Goal: Task Accomplishment & Management: Complete application form

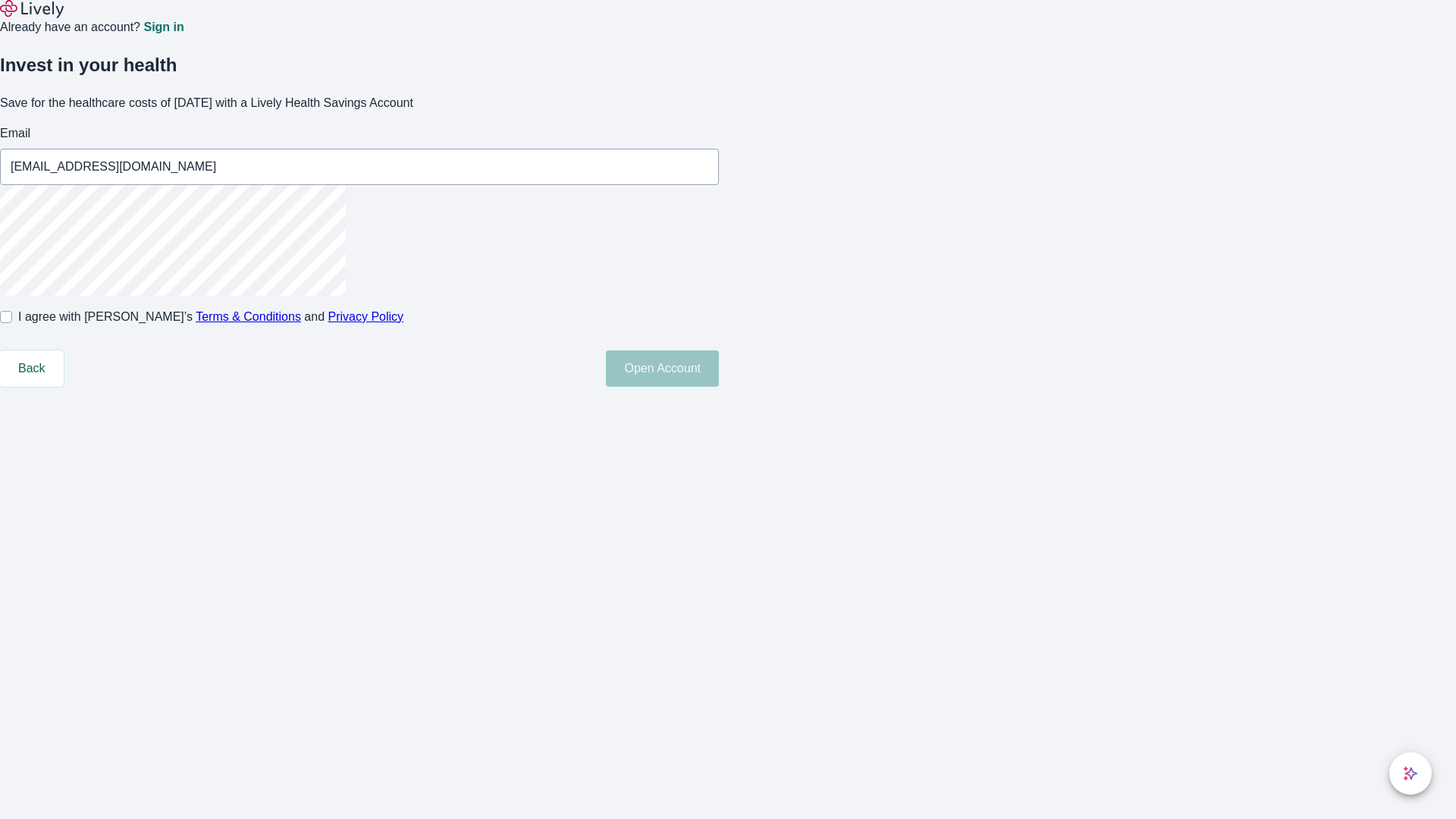
click at [12, 323] on input "I agree with Lively’s Terms & Conditions and Privacy Policy" at bounding box center [6, 317] width 12 height 12
checkbox input "true"
click at [719, 387] on button "Open Account" at bounding box center [662, 368] width 113 height 36
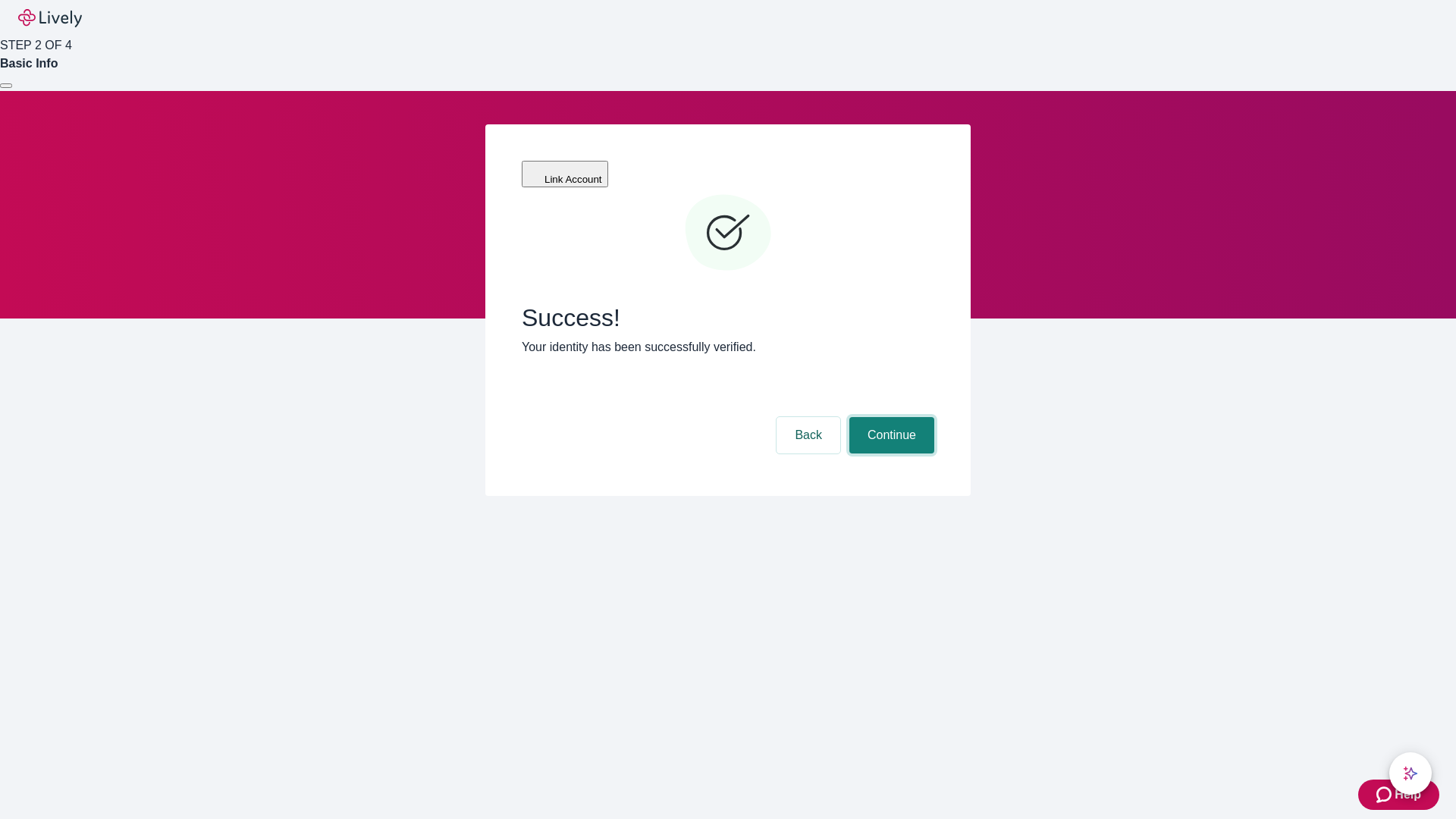
click at [889, 417] on button "Continue" at bounding box center [892, 435] width 85 height 36
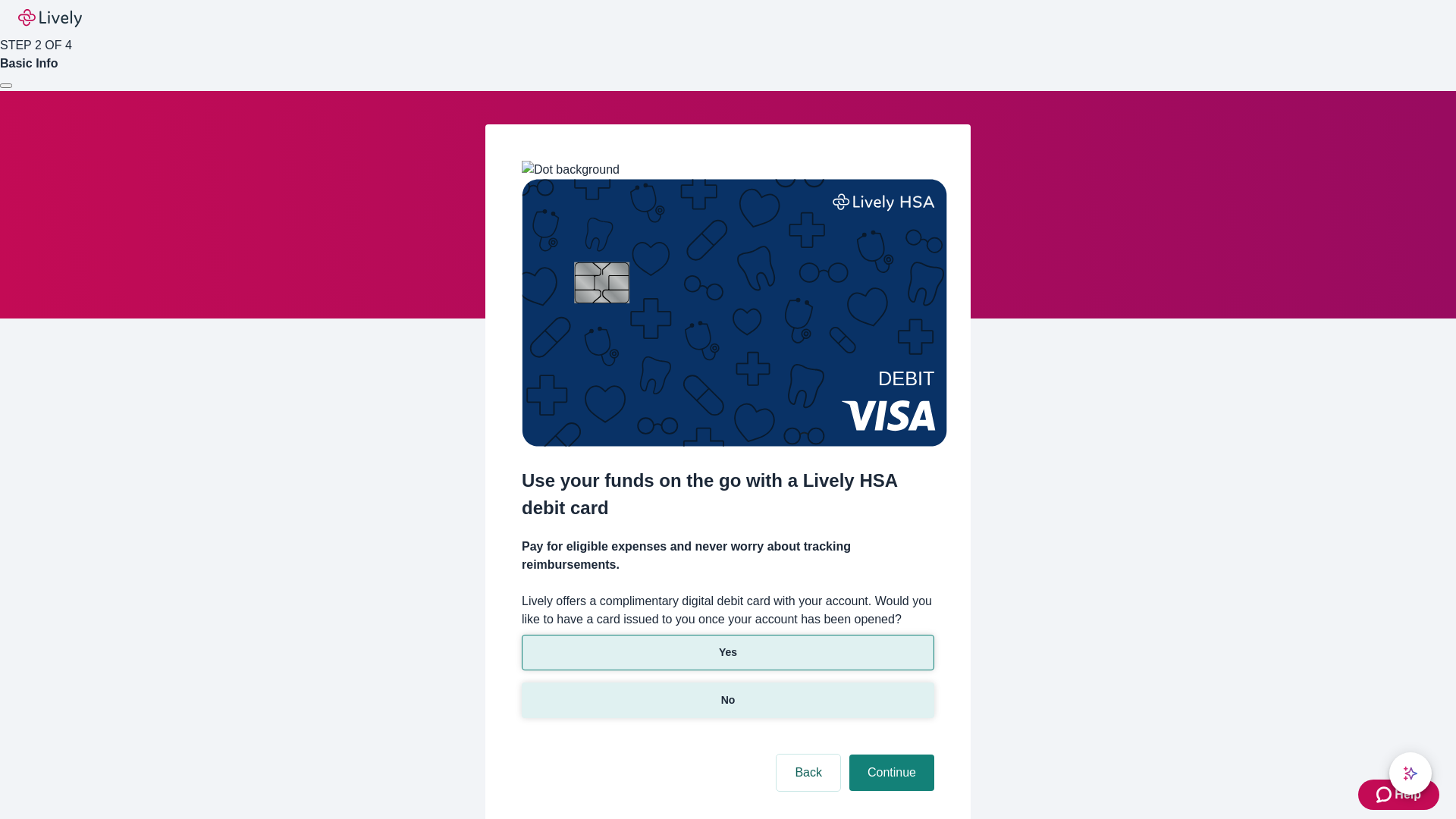
click at [727, 692] on p "No" at bounding box center [728, 700] width 14 height 16
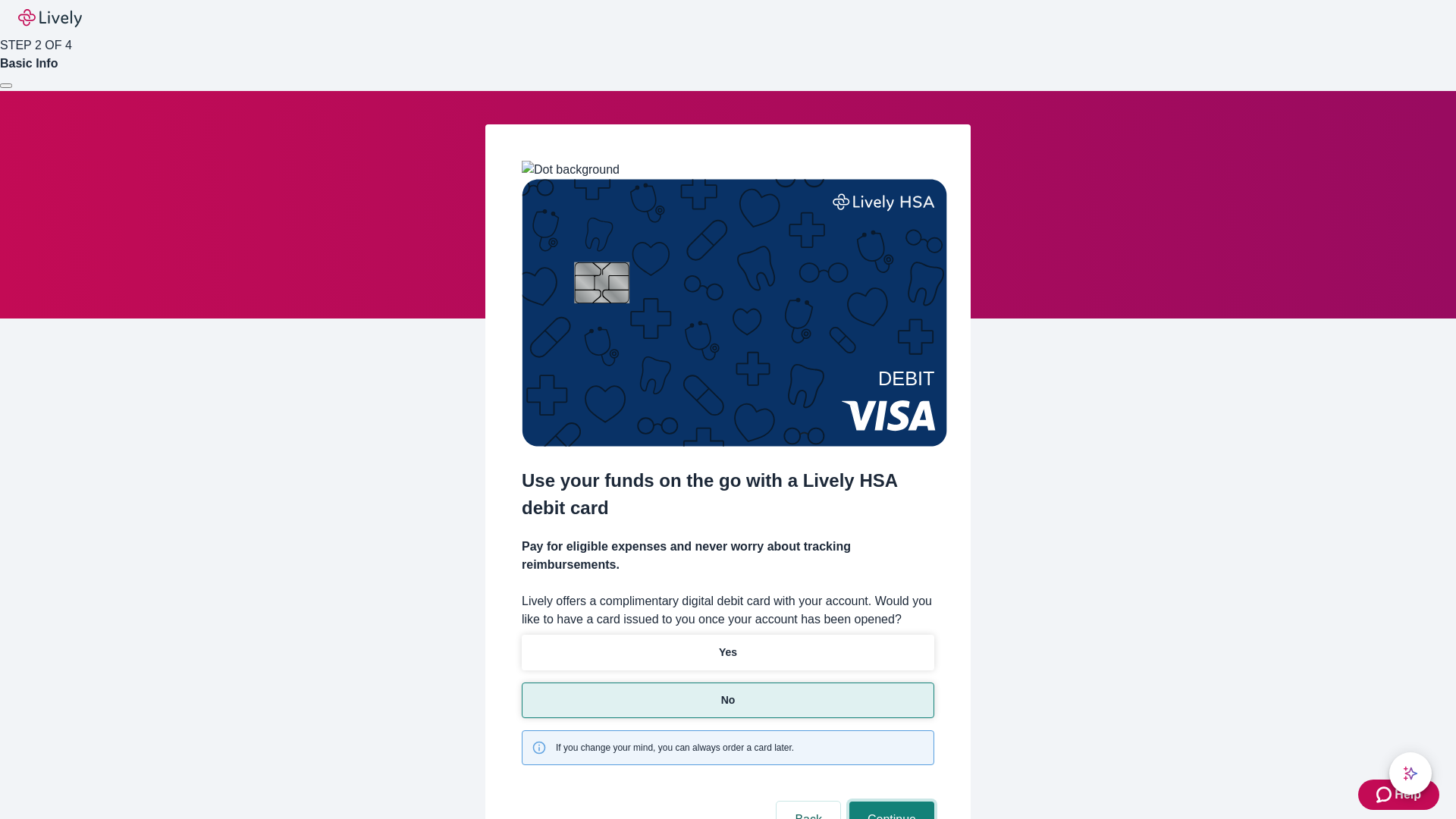
click at [889, 801] on button "Continue" at bounding box center [892, 819] width 85 height 36
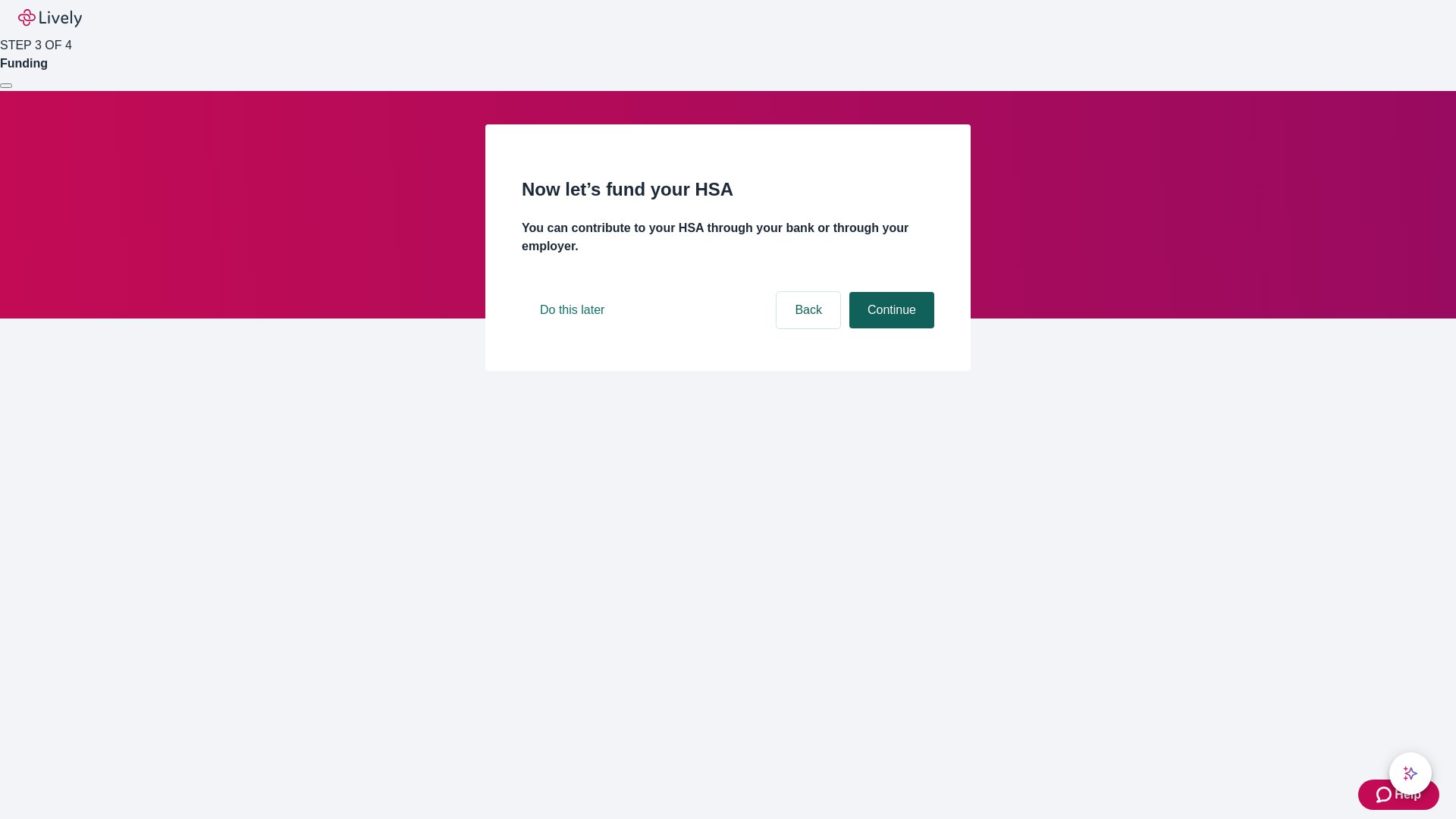
click at [889, 328] on button "Continue" at bounding box center [892, 310] width 85 height 36
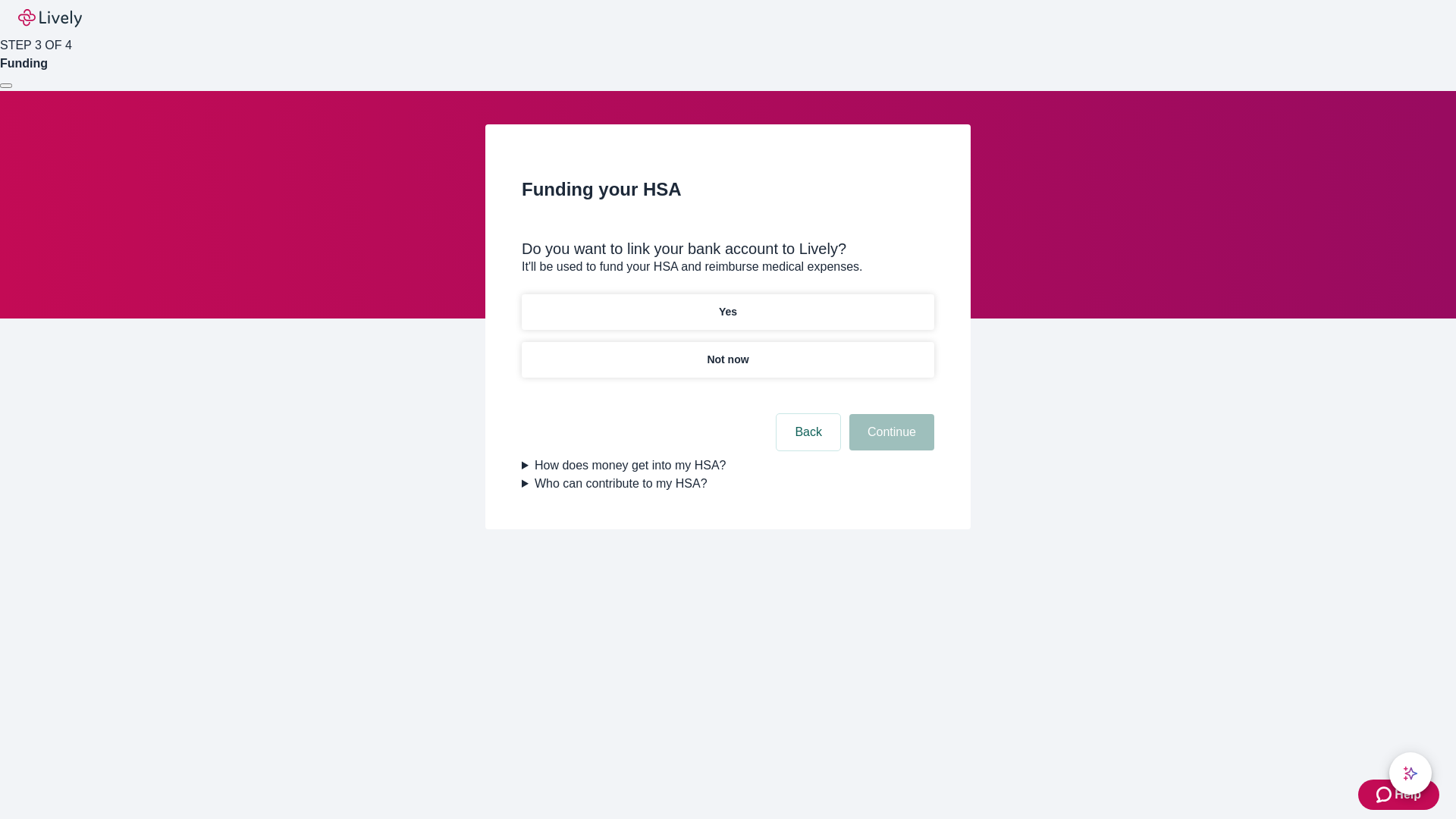
click at [727, 304] on p "Yes" at bounding box center [727, 312] width 18 height 16
click at [889, 414] on button "Continue" at bounding box center [892, 432] width 85 height 36
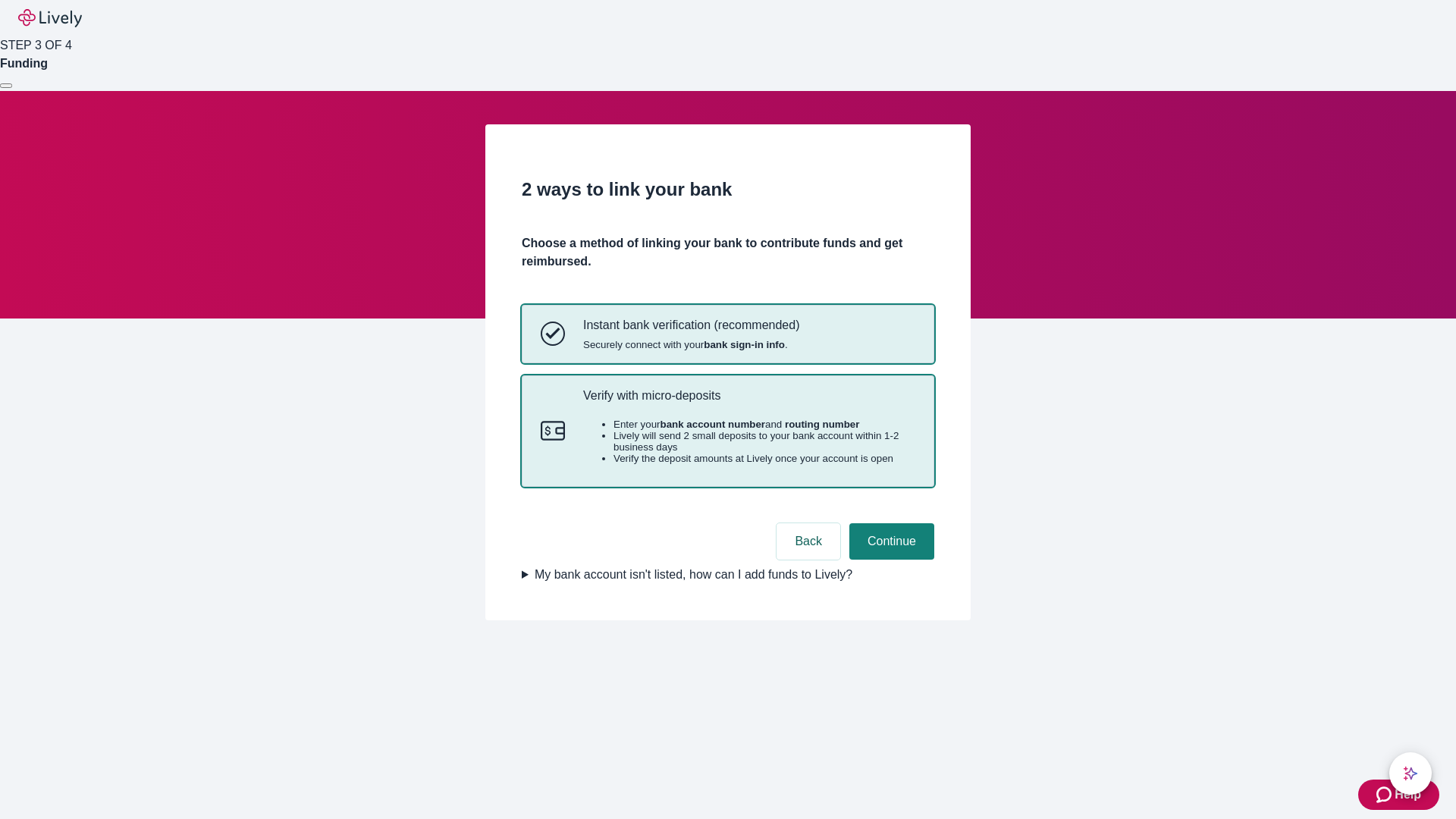
click at [748, 403] on p "Verify with micro-deposits" at bounding box center [749, 394] width 332 height 14
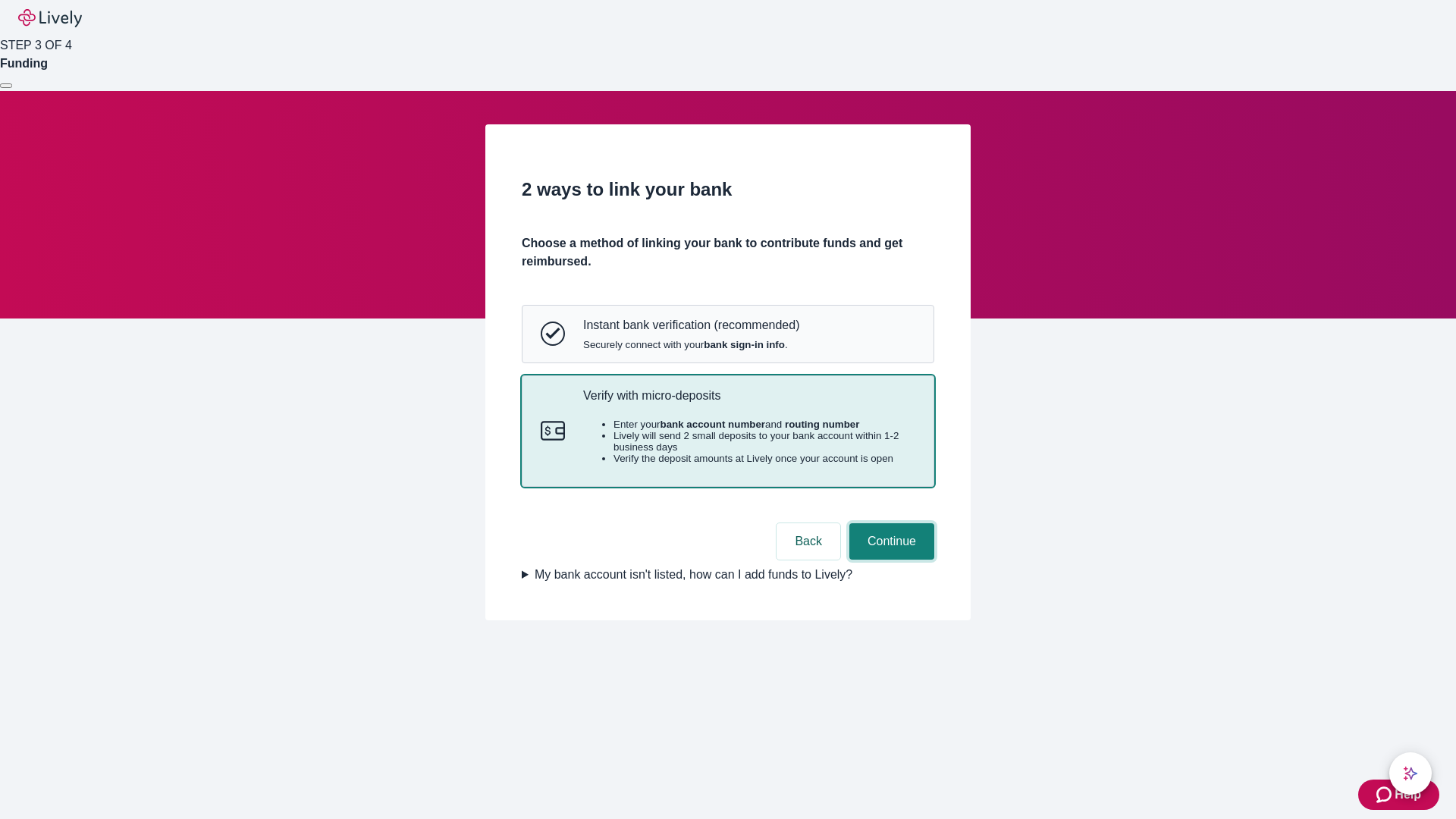
click at [889, 559] on button "Continue" at bounding box center [892, 541] width 85 height 36
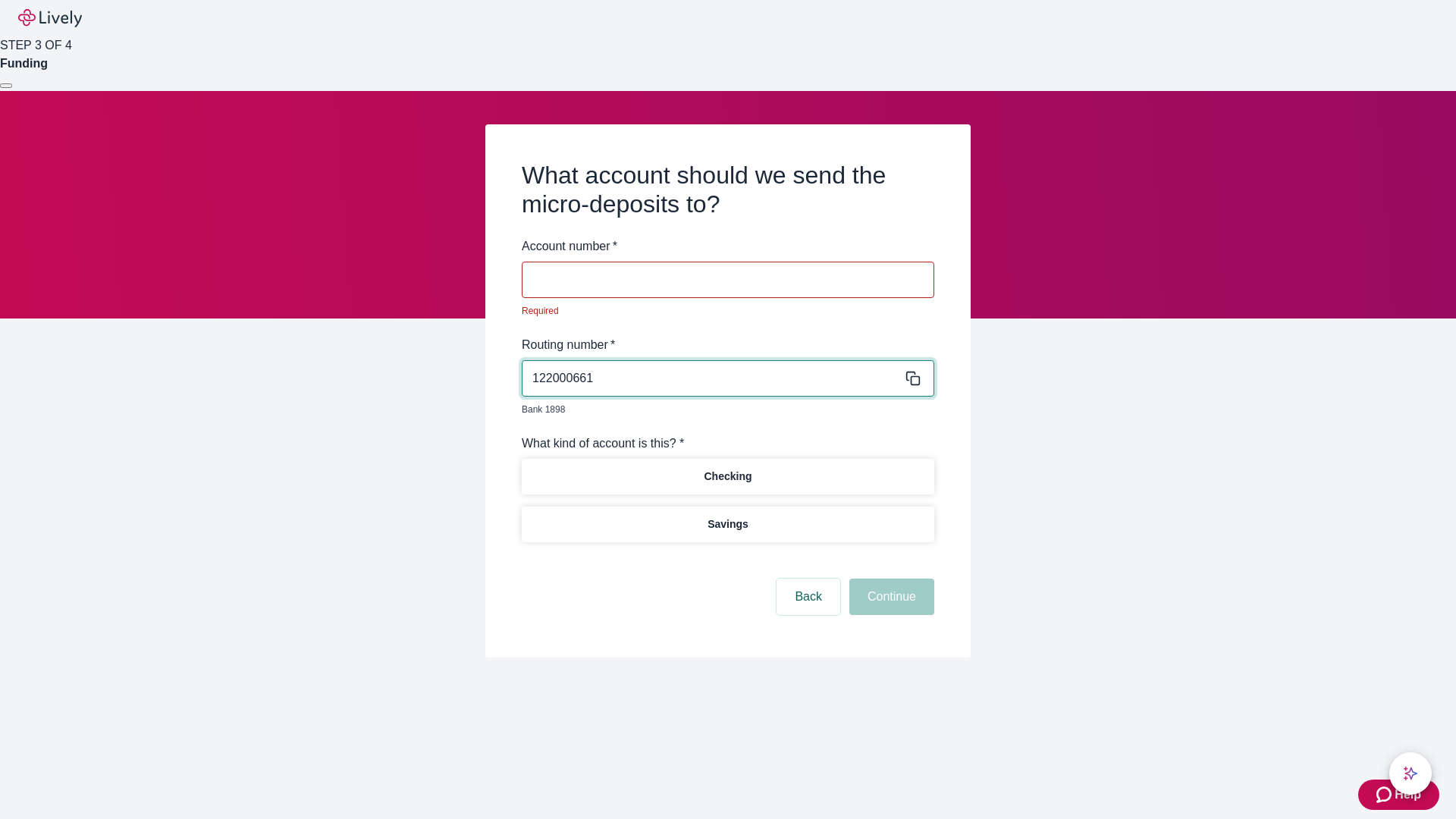
type input "122000661"
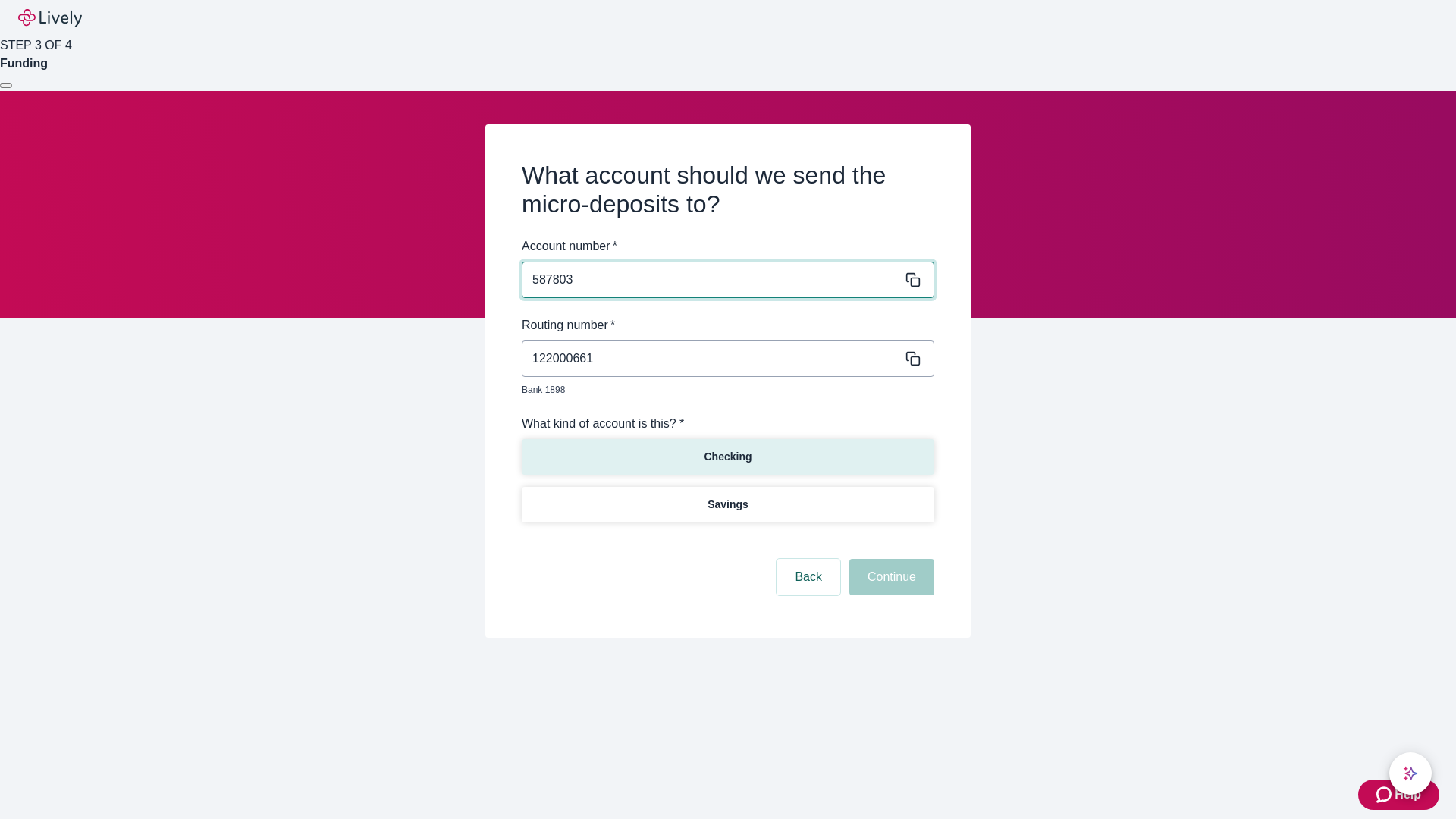
type input "587803"
click at [727, 448] on p "Checking" at bounding box center [727, 456] width 47 height 16
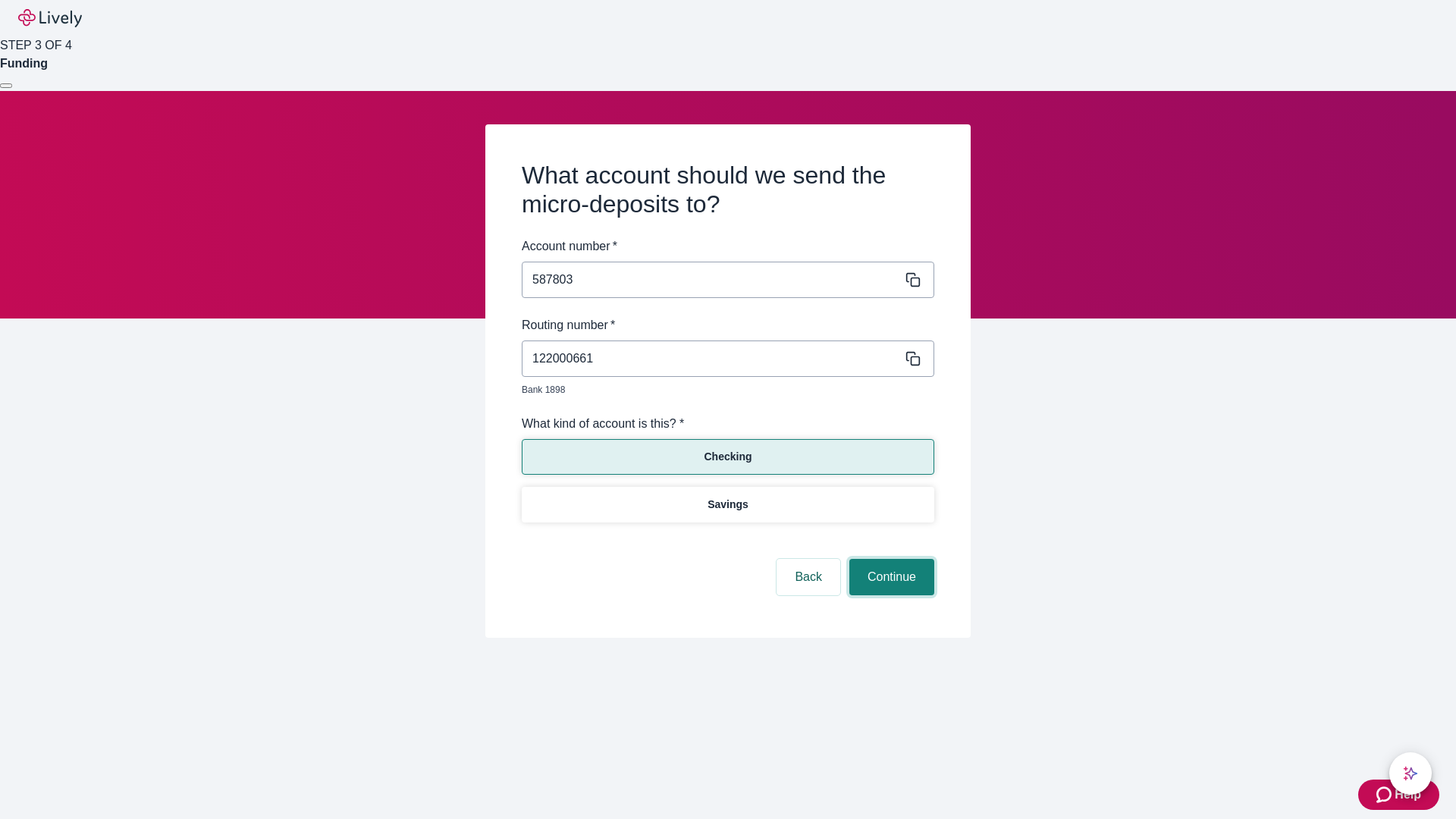
click at [889, 559] on button "Continue" at bounding box center [892, 576] width 85 height 36
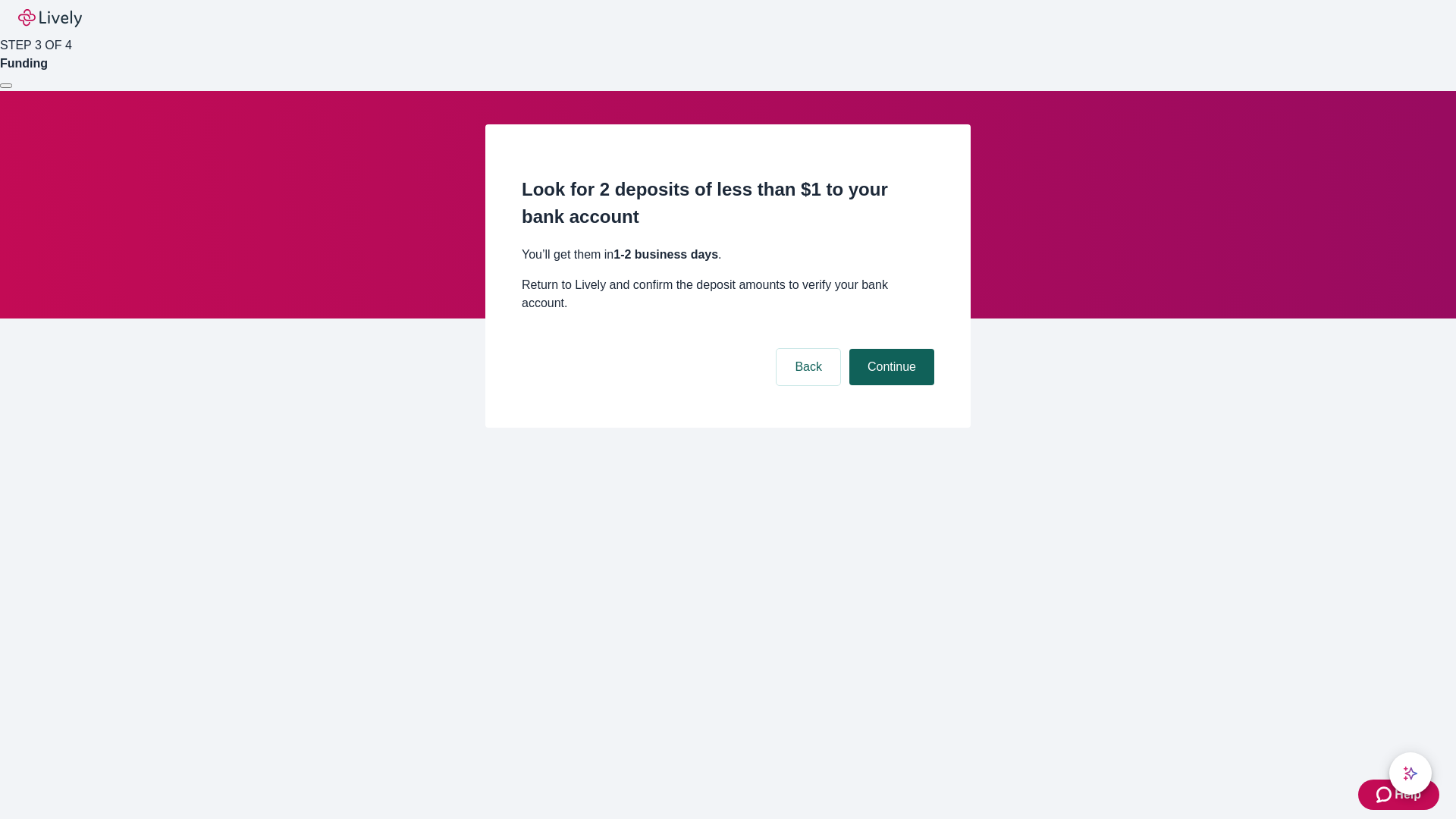
click at [889, 349] on button "Continue" at bounding box center [892, 367] width 85 height 36
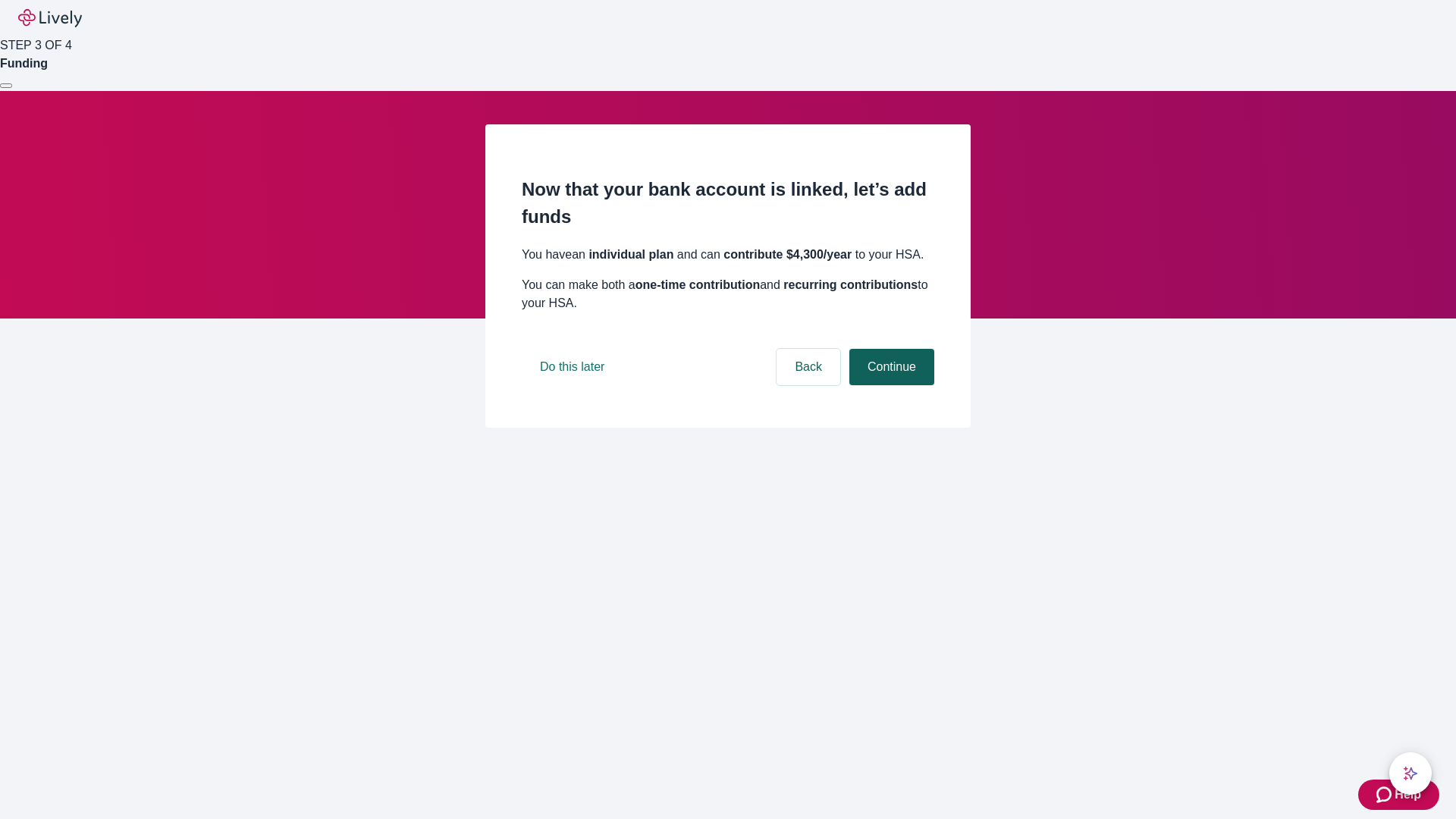
click at [889, 385] on button "Continue" at bounding box center [892, 367] width 85 height 36
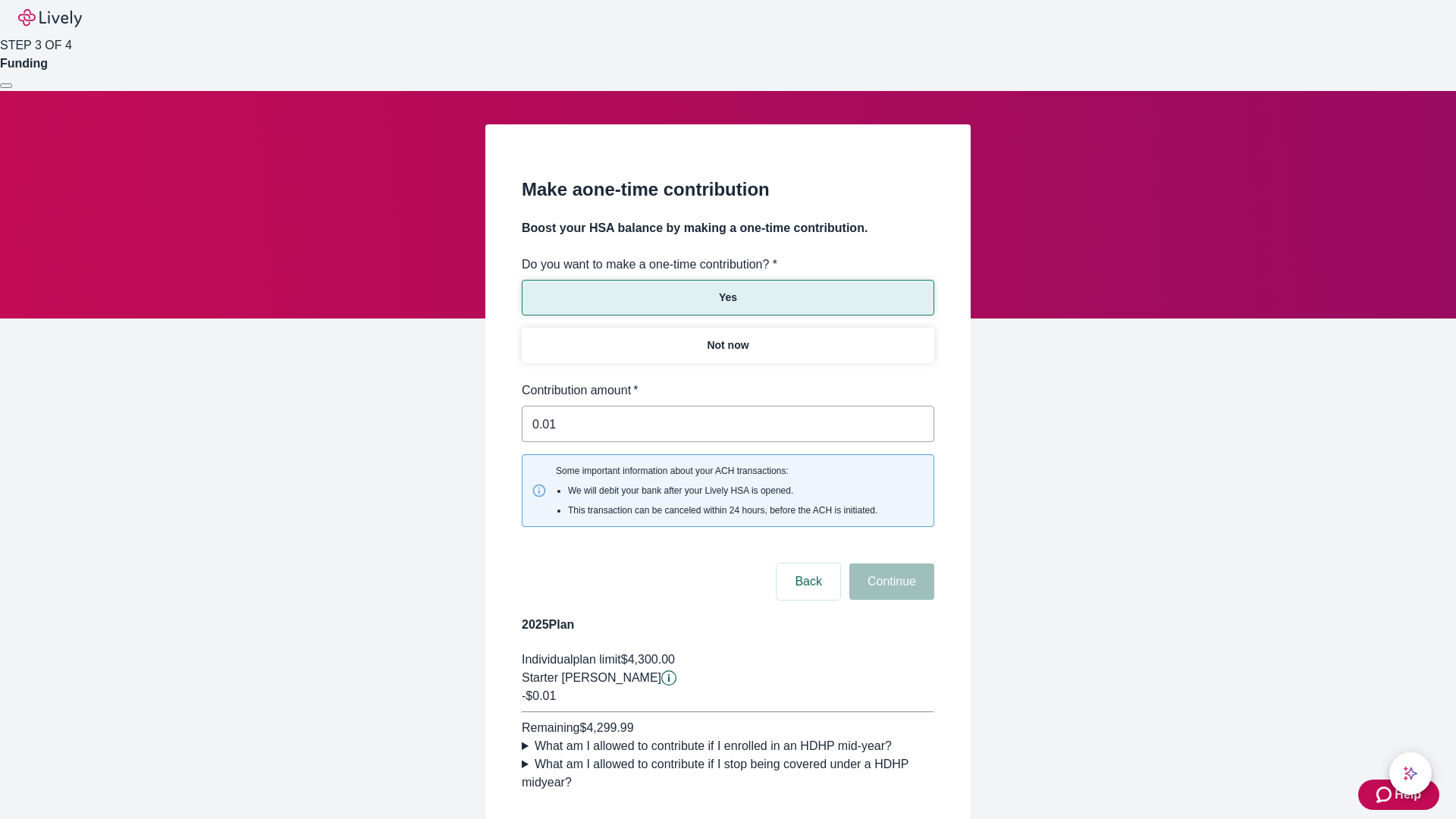
type input "0.01"
click at [889, 563] on button "Continue" at bounding box center [892, 581] width 85 height 36
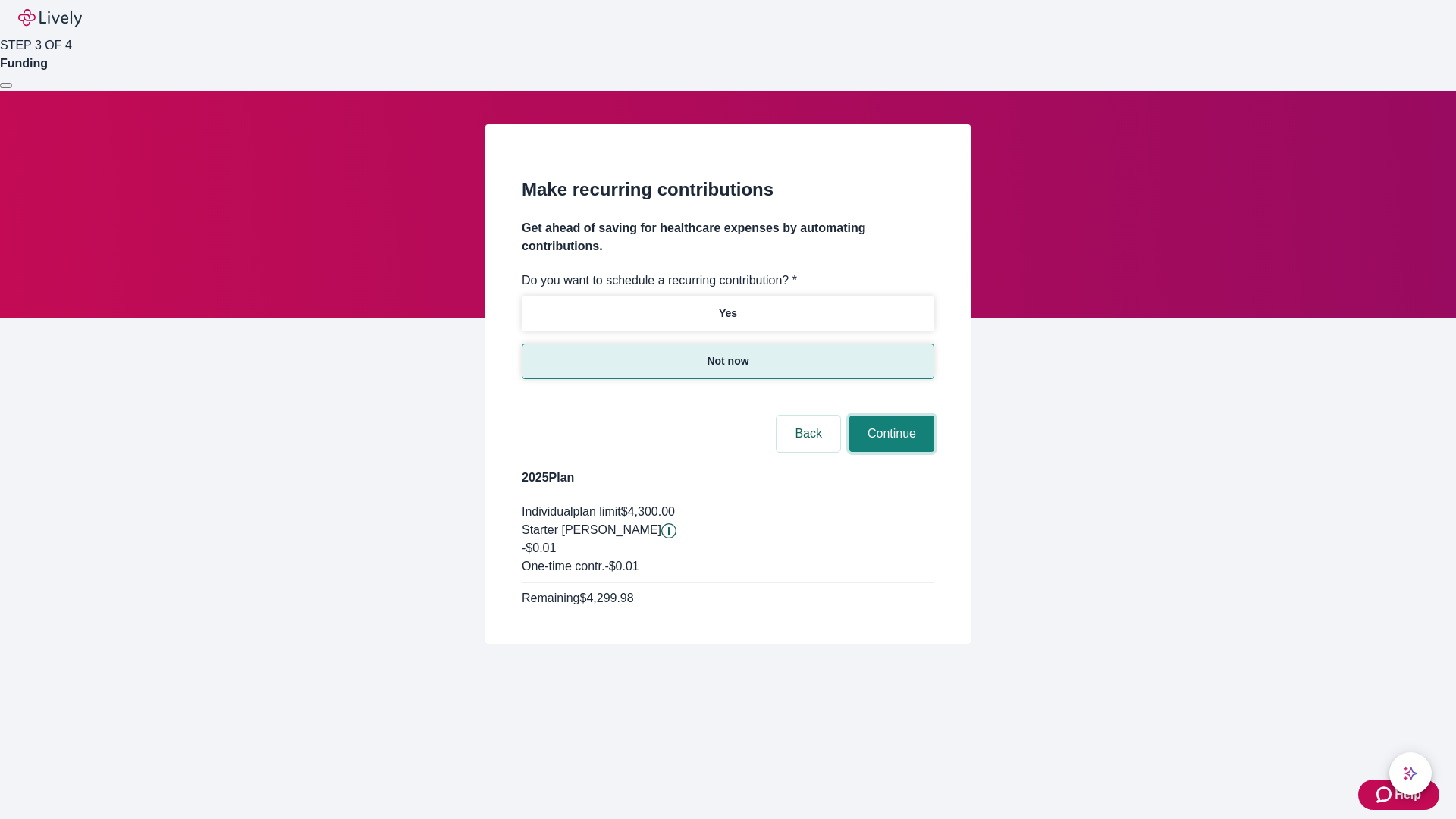
click at [889, 415] on button "Continue" at bounding box center [892, 433] width 85 height 36
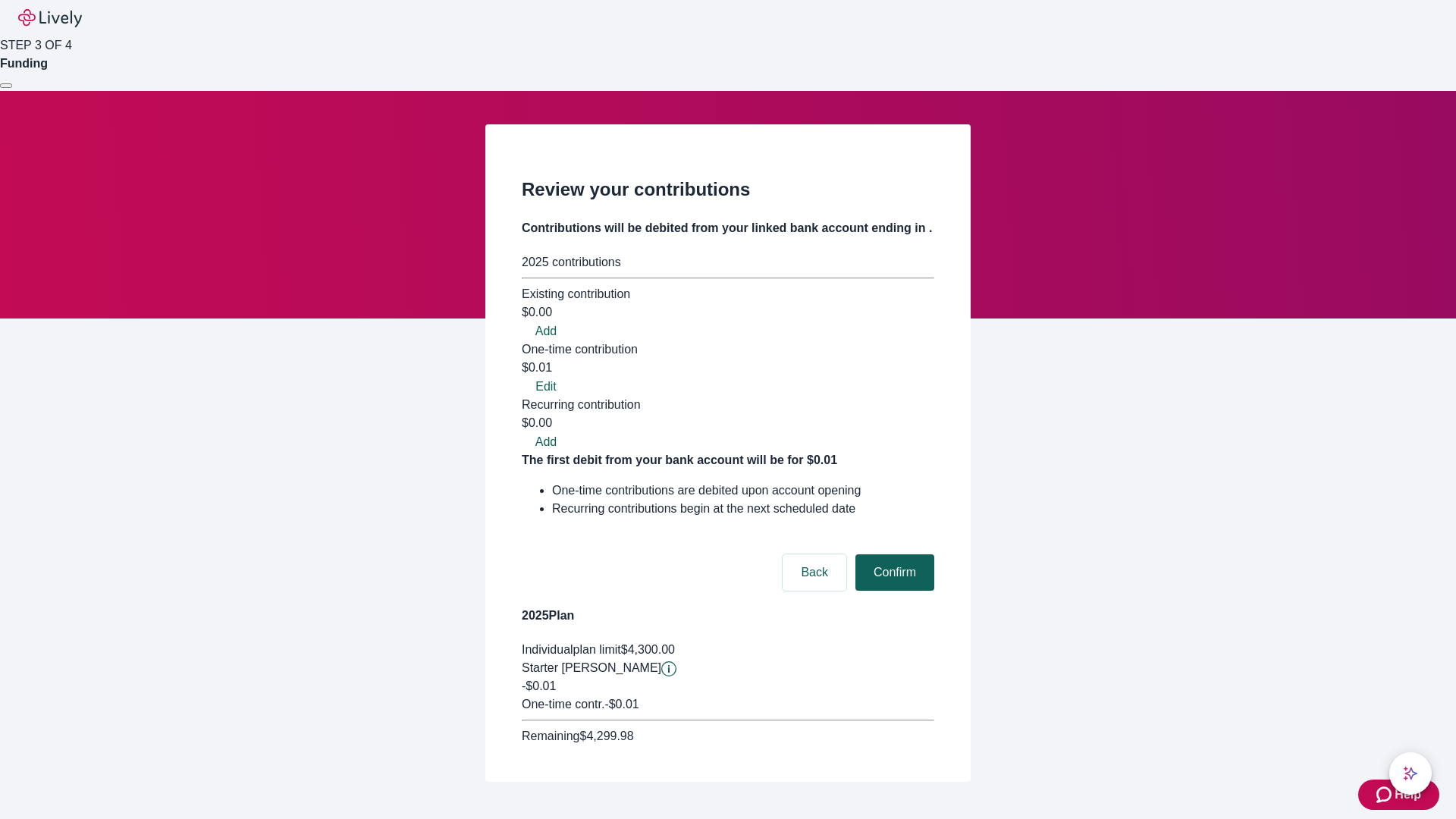
click at [892, 555] on button "Confirm" at bounding box center [894, 573] width 79 height 36
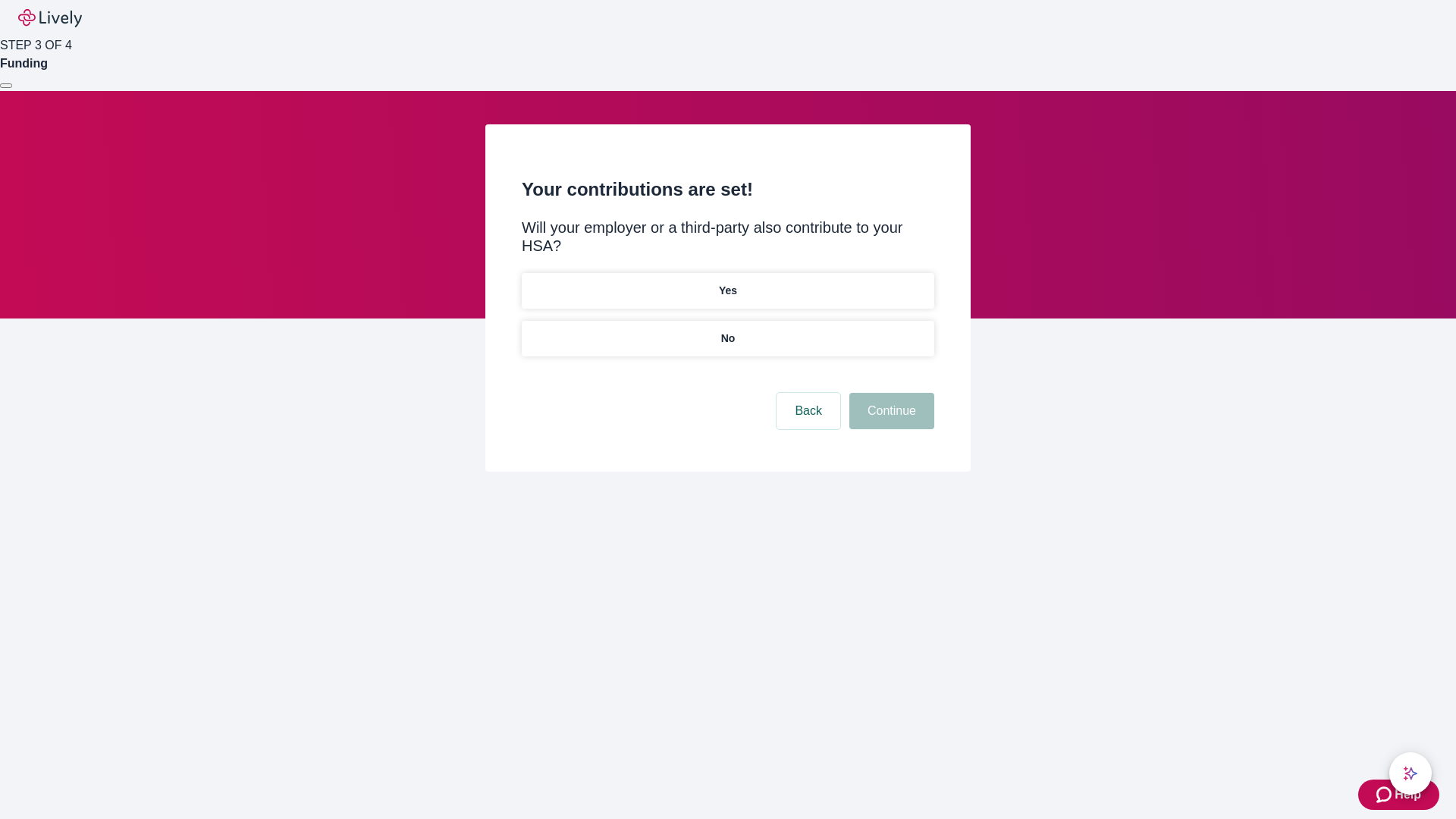
click at [727, 331] on p "No" at bounding box center [728, 338] width 14 height 16
click at [889, 392] on button "Continue" at bounding box center [892, 410] width 85 height 36
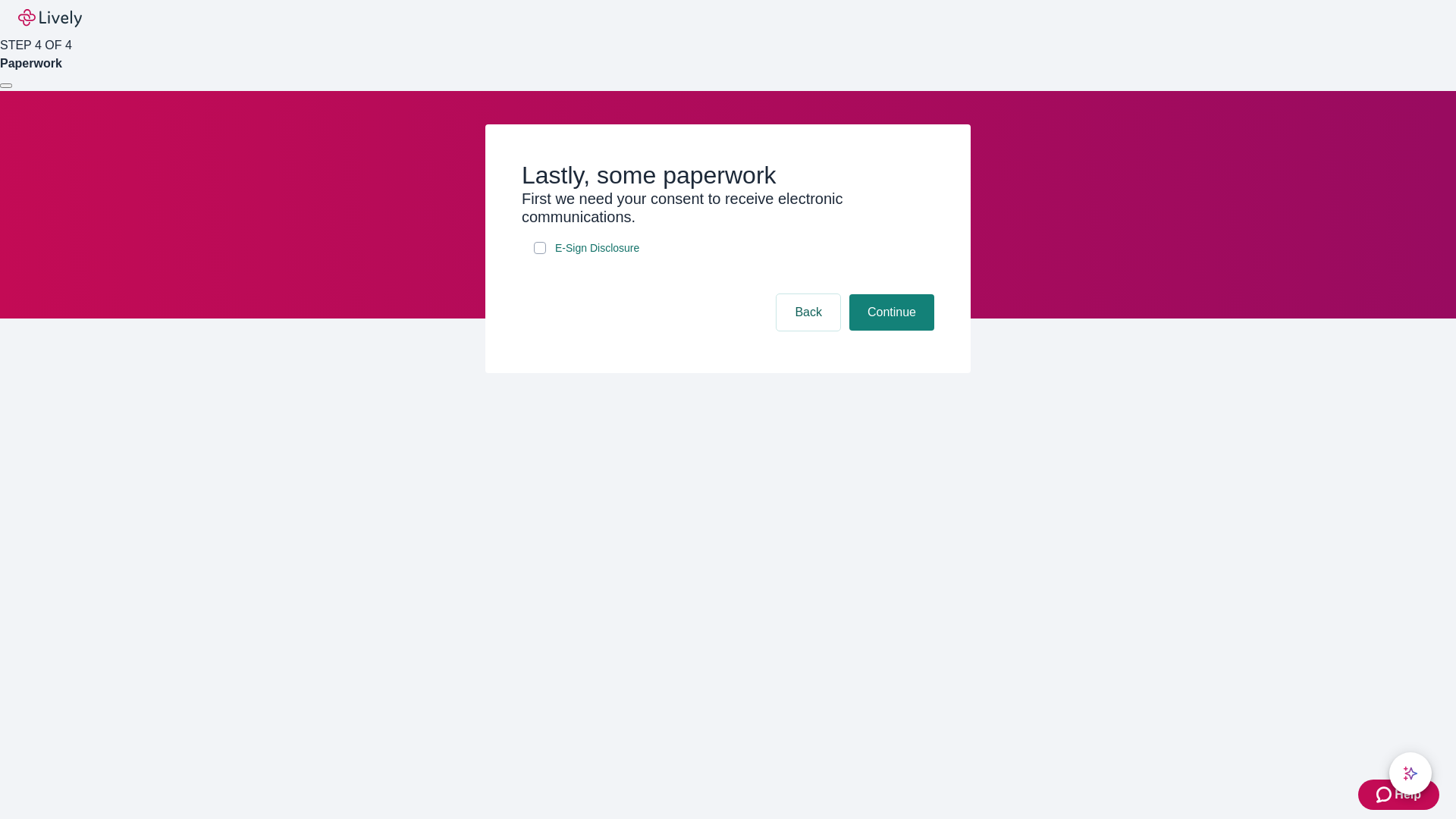
click at [539, 254] on input "E-Sign Disclosure" at bounding box center [539, 247] width 12 height 12
checkbox input "true"
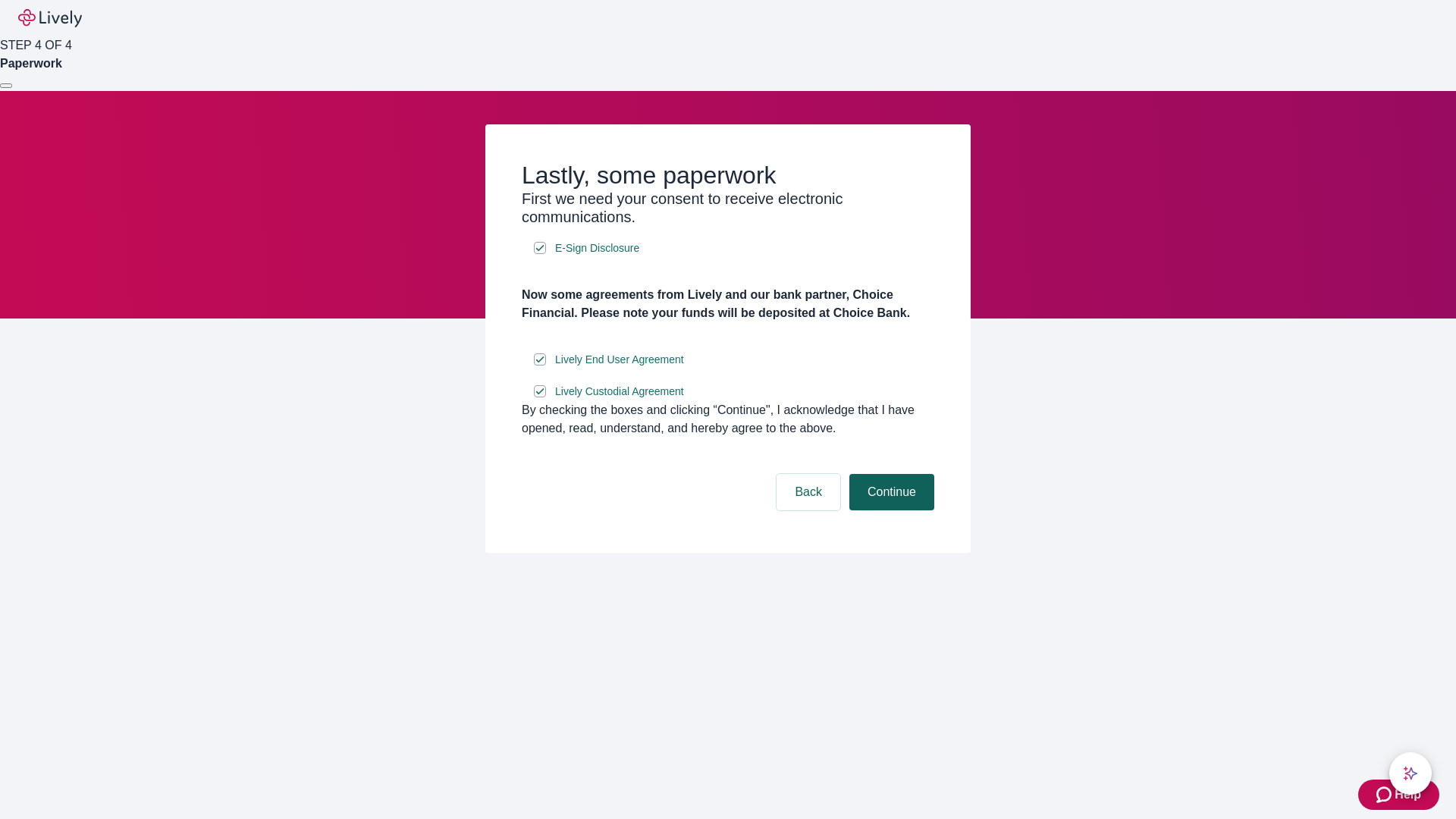
click at [889, 510] on button "Continue" at bounding box center [892, 492] width 85 height 36
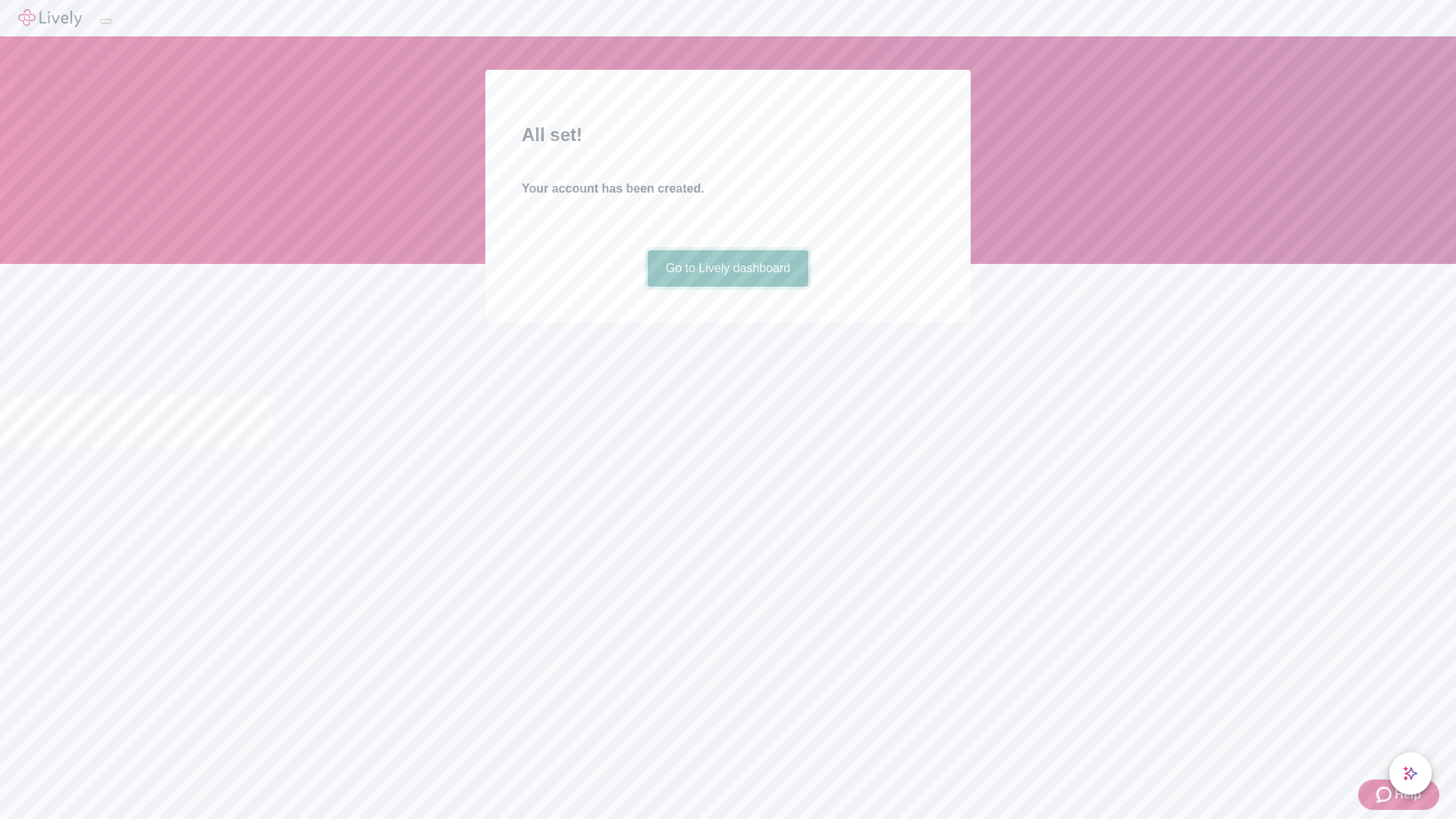
click at [727, 286] on link "Go to Lively dashboard" at bounding box center [728, 268] width 161 height 36
